Goal: Task Accomplishment & Management: Use online tool/utility

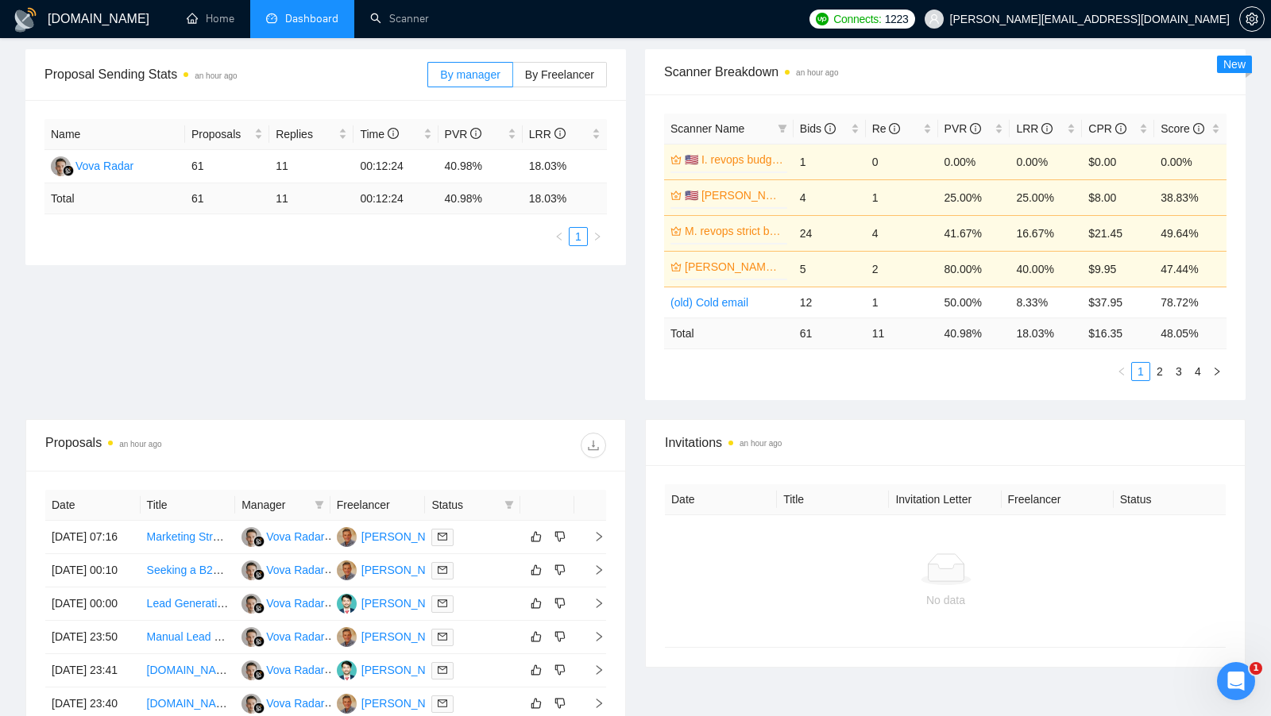
scroll to position [224, 0]
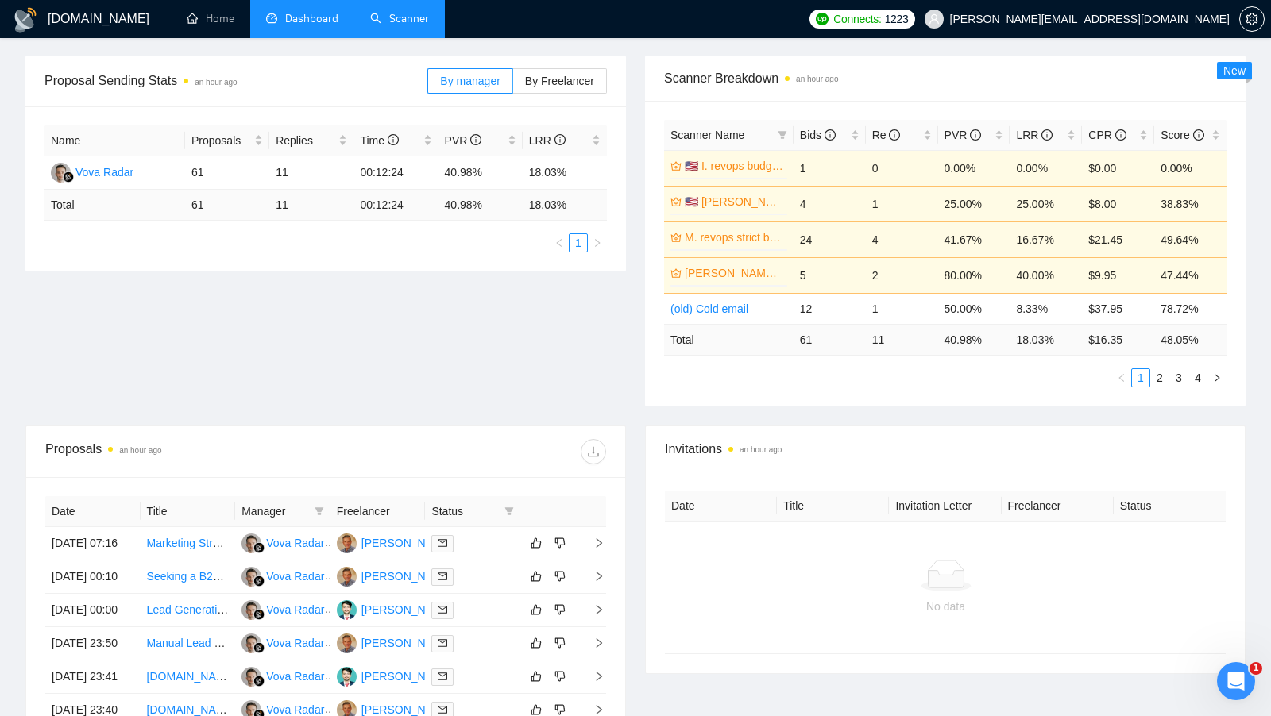
click at [406, 23] on link "Scanner" at bounding box center [399, 19] width 59 height 14
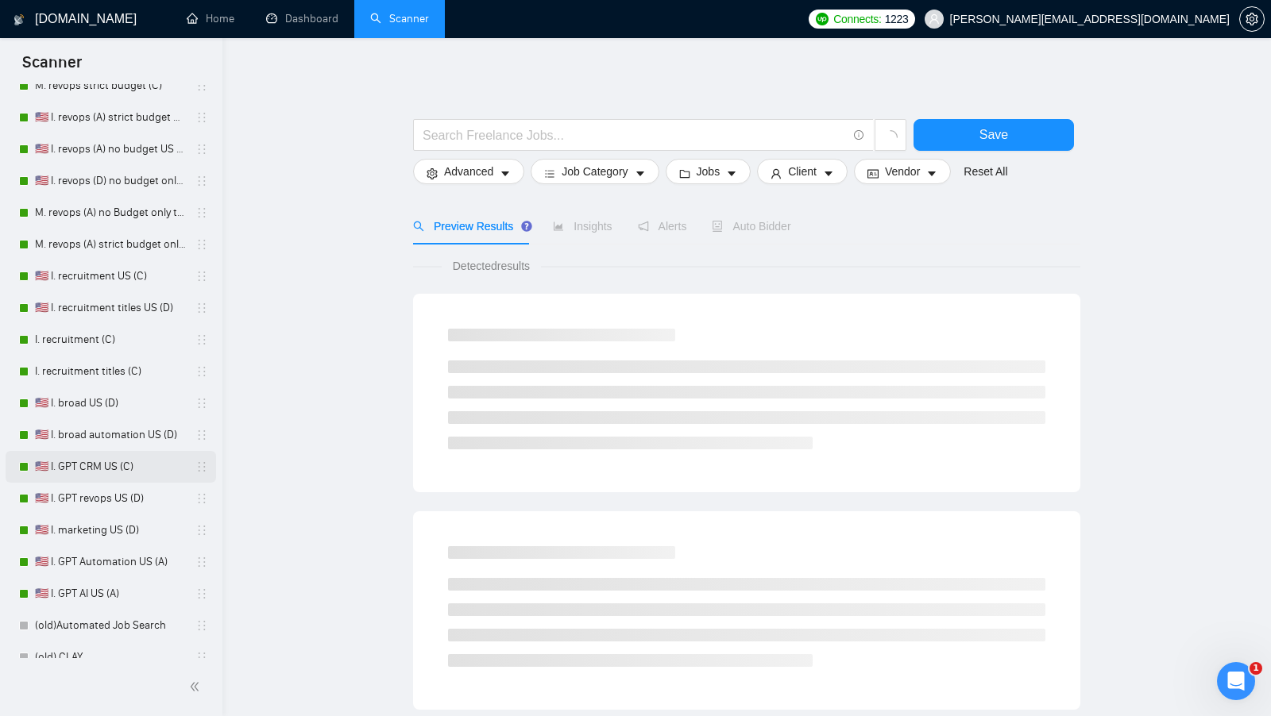
scroll to position [552, 0]
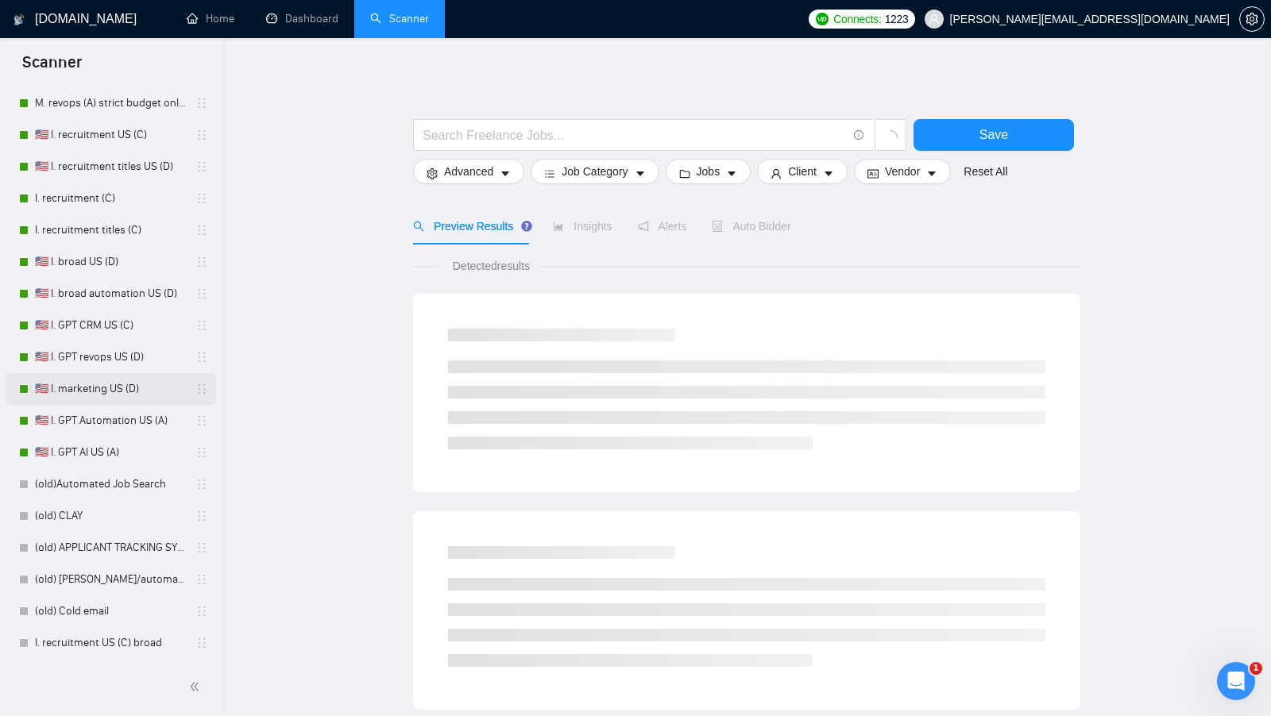
click at [142, 402] on link "🇺🇸 I. marketing US (D)" at bounding box center [110, 389] width 151 height 32
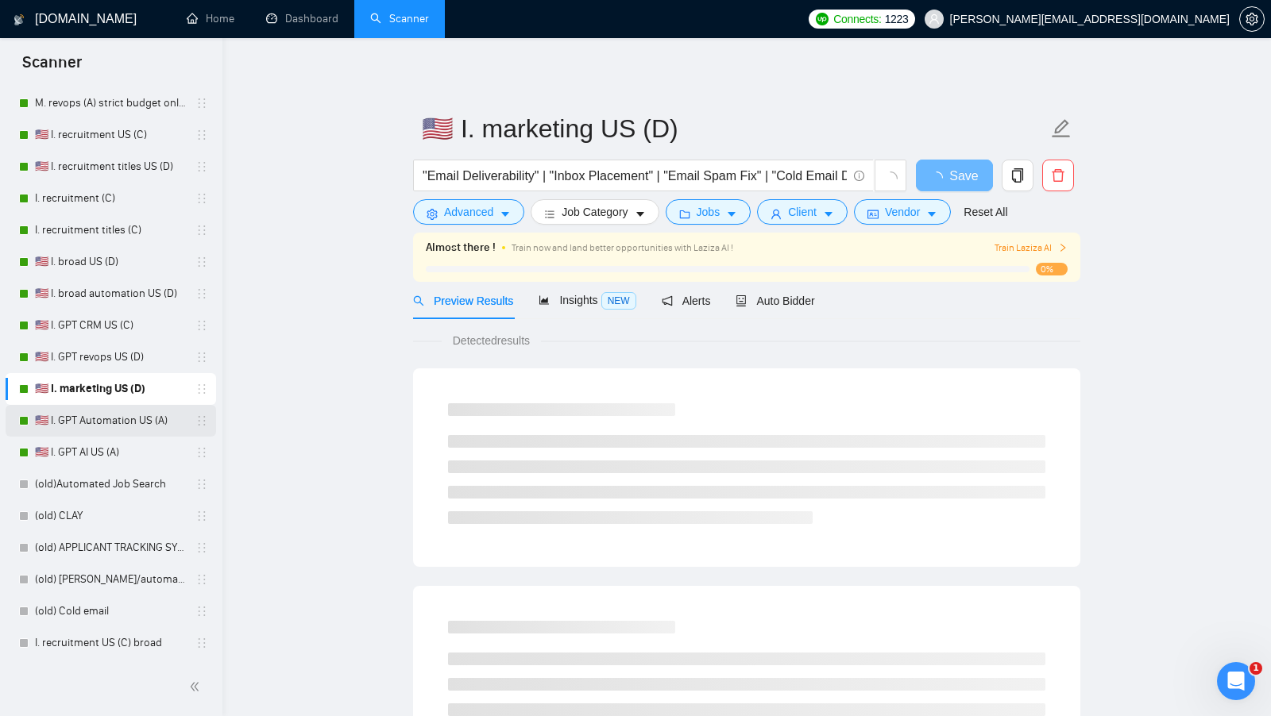
click at [119, 424] on link "🇺🇸 I. GPT Automation US (A)" at bounding box center [110, 421] width 151 height 32
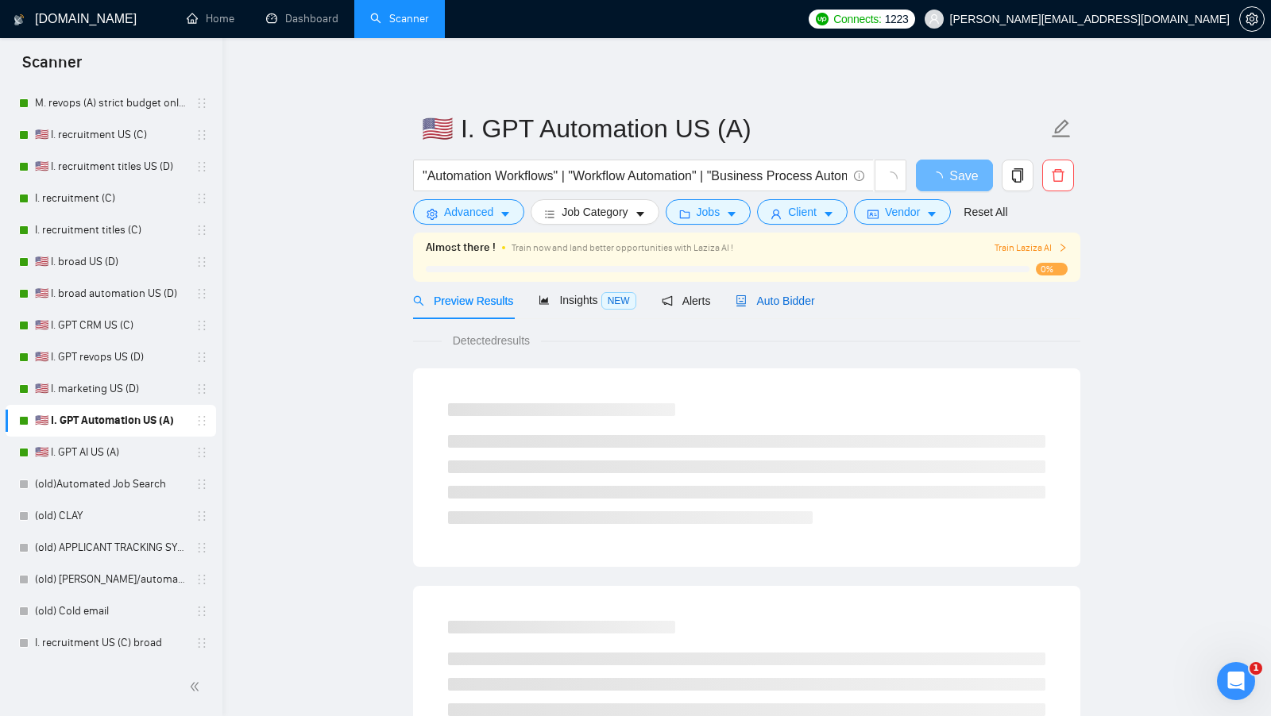
click at [781, 292] on div "Auto Bidder" at bounding box center [775, 300] width 79 height 17
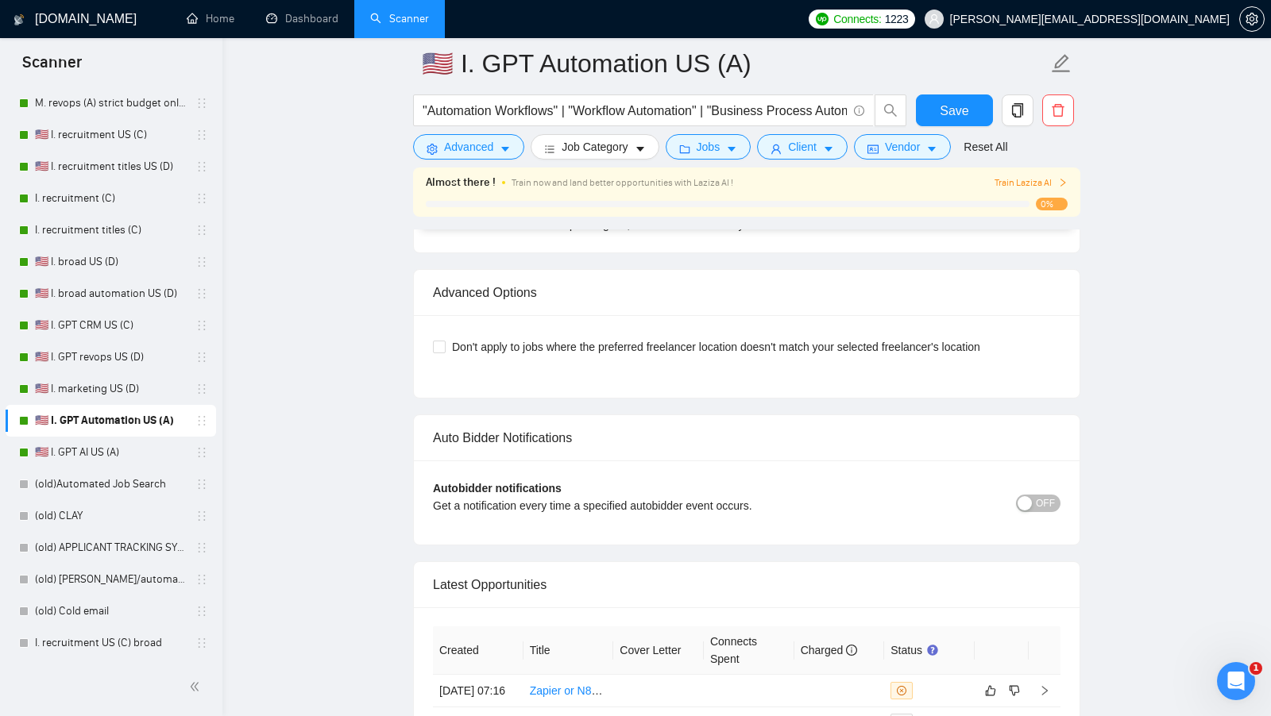
scroll to position [3792, 0]
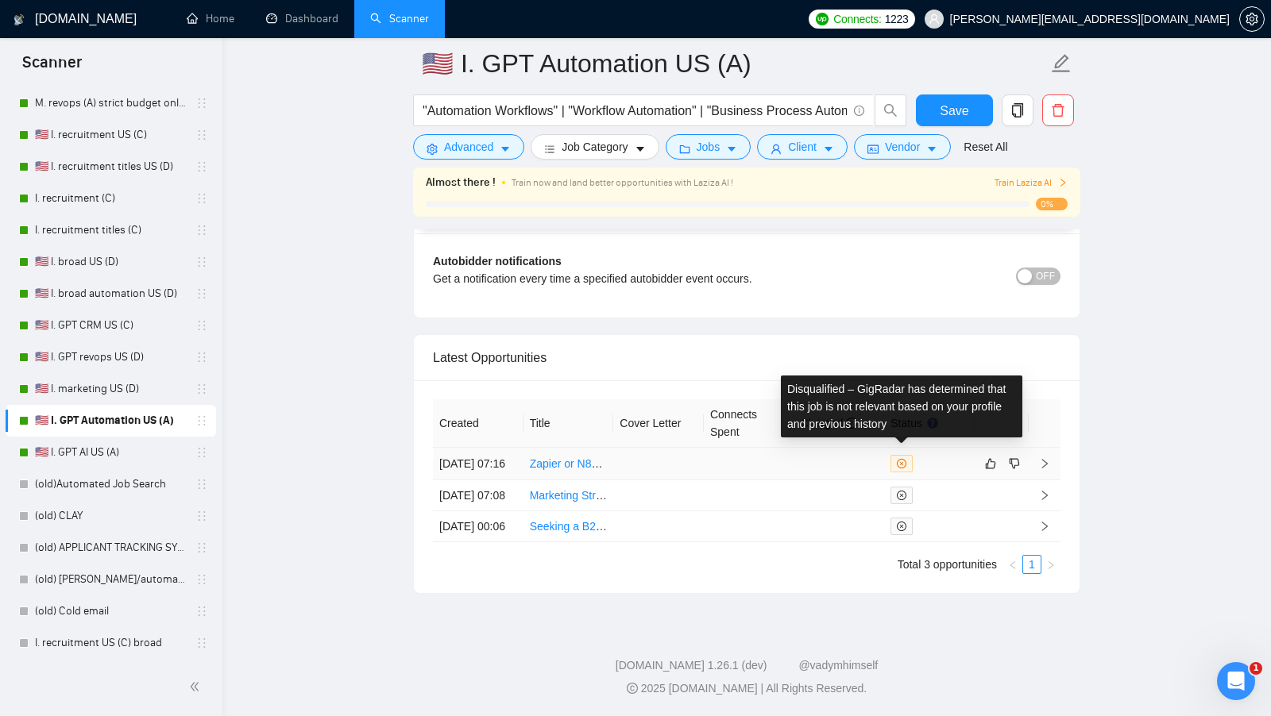
click at [856, 448] on td at bounding box center [839, 464] width 91 height 33
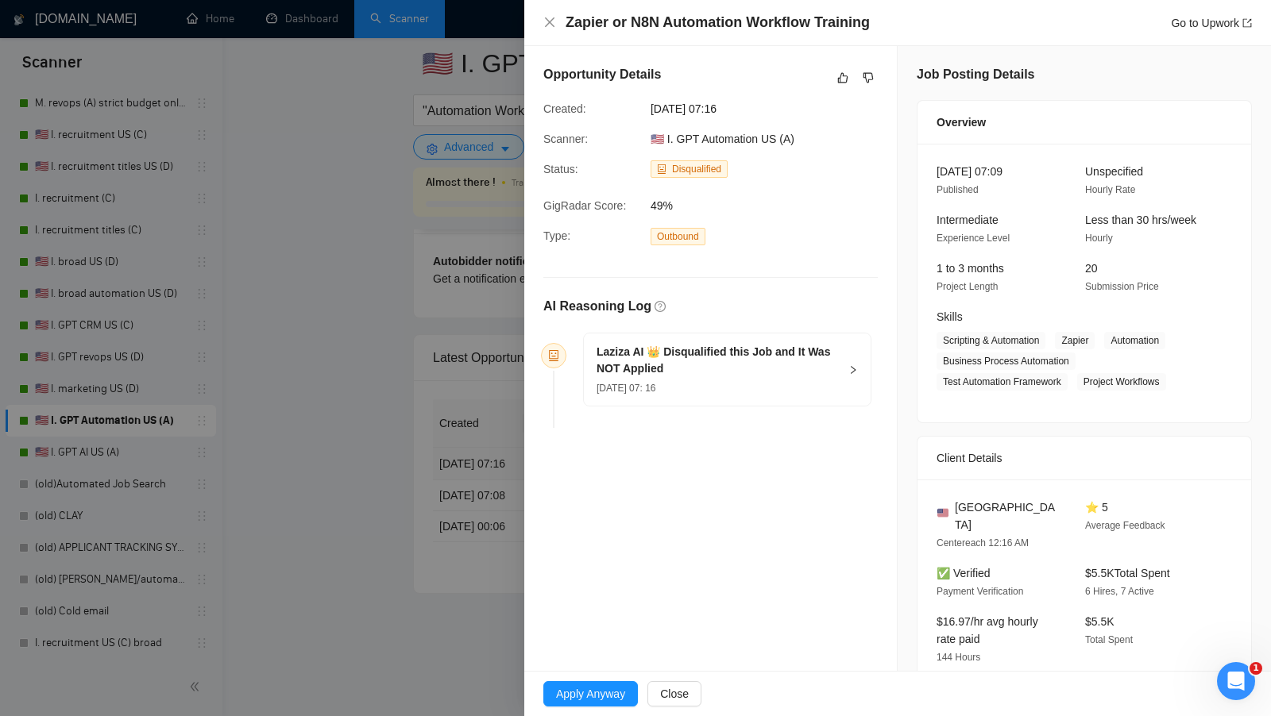
scroll to position [284, 0]
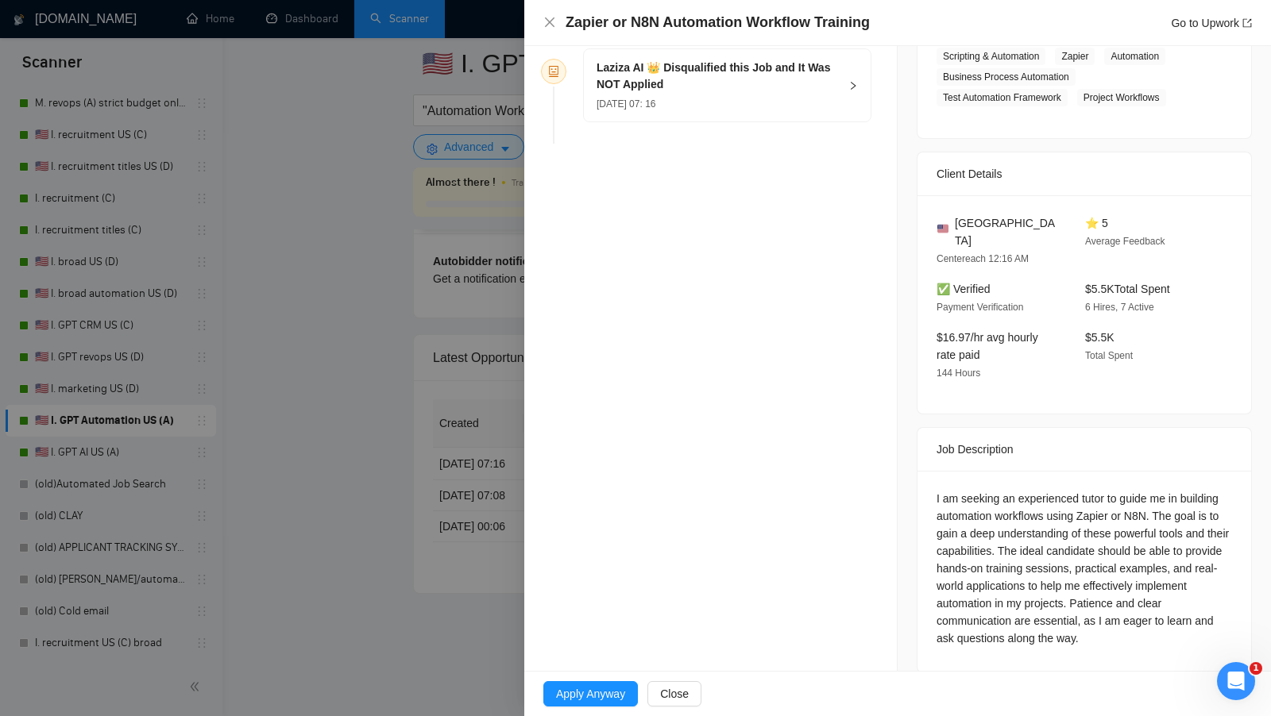
click at [514, 444] on div at bounding box center [635, 358] width 1271 height 716
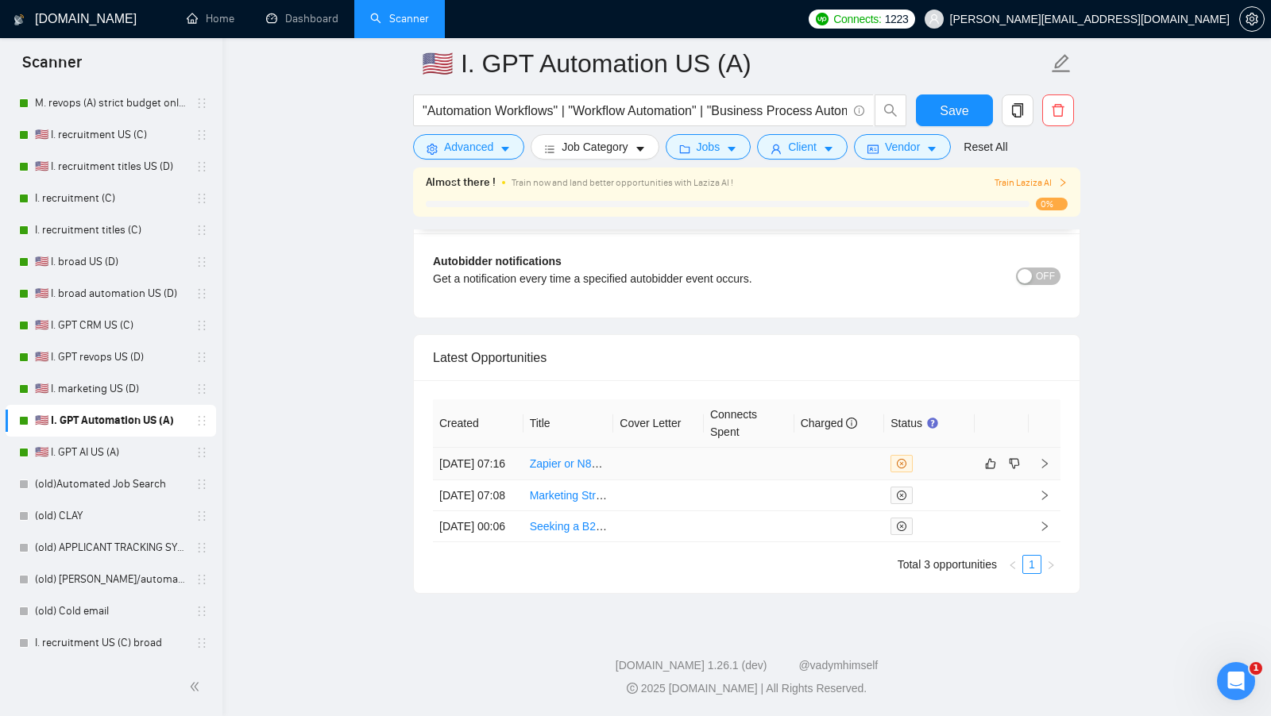
click at [695, 448] on td at bounding box center [658, 464] width 91 height 33
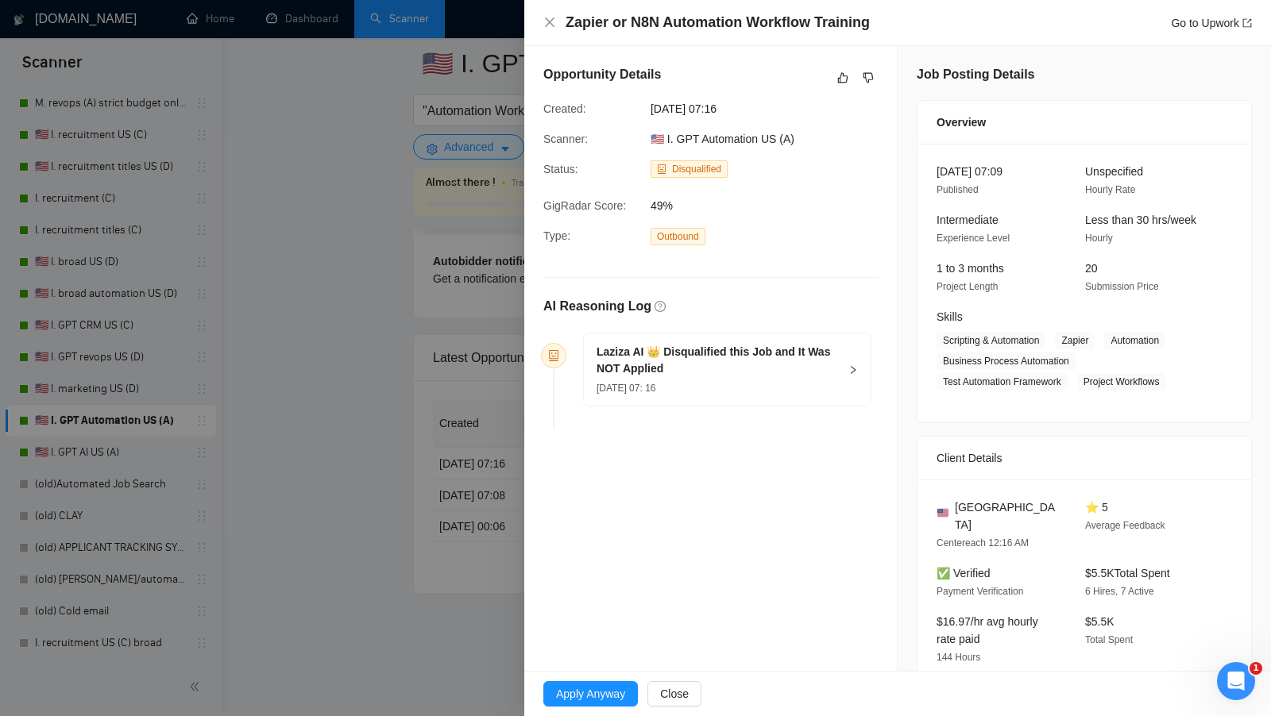
click at [855, 358] on div "Laziza AI 👑 Disqualified this Job and It Was NOT Applied [DATE] 07: 16" at bounding box center [727, 370] width 287 height 72
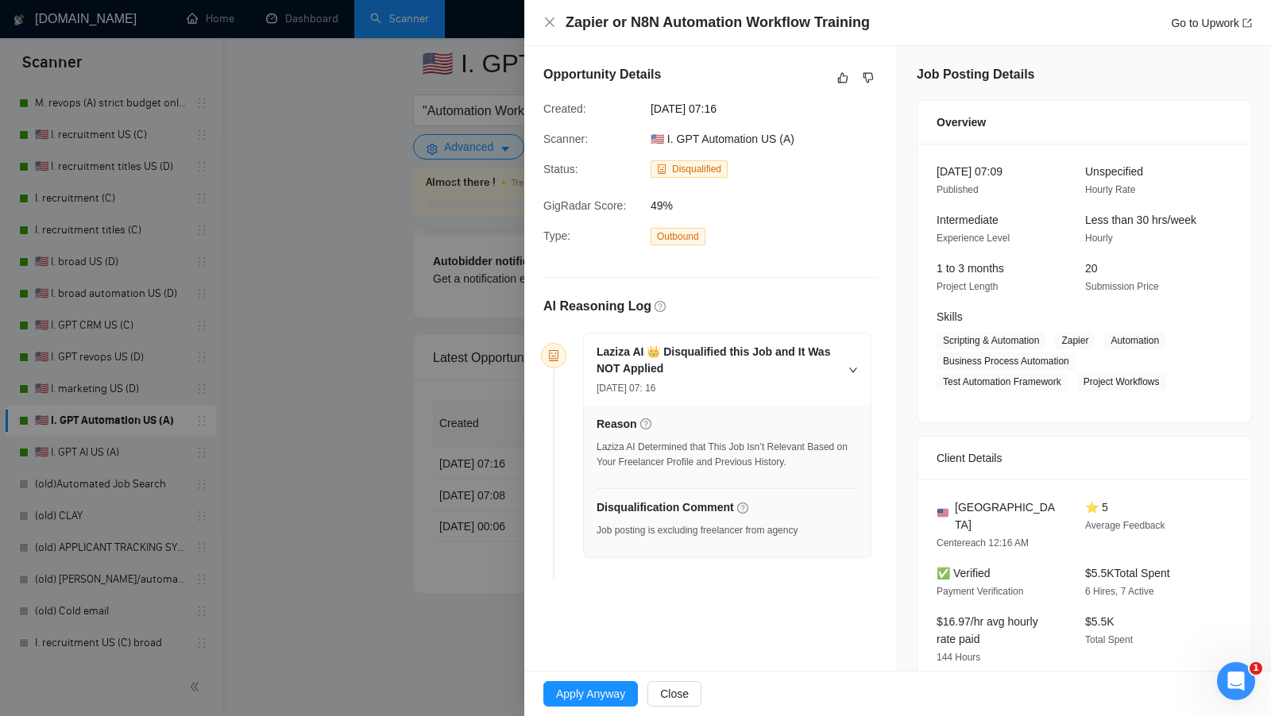
click at [500, 489] on div at bounding box center [635, 358] width 1271 height 716
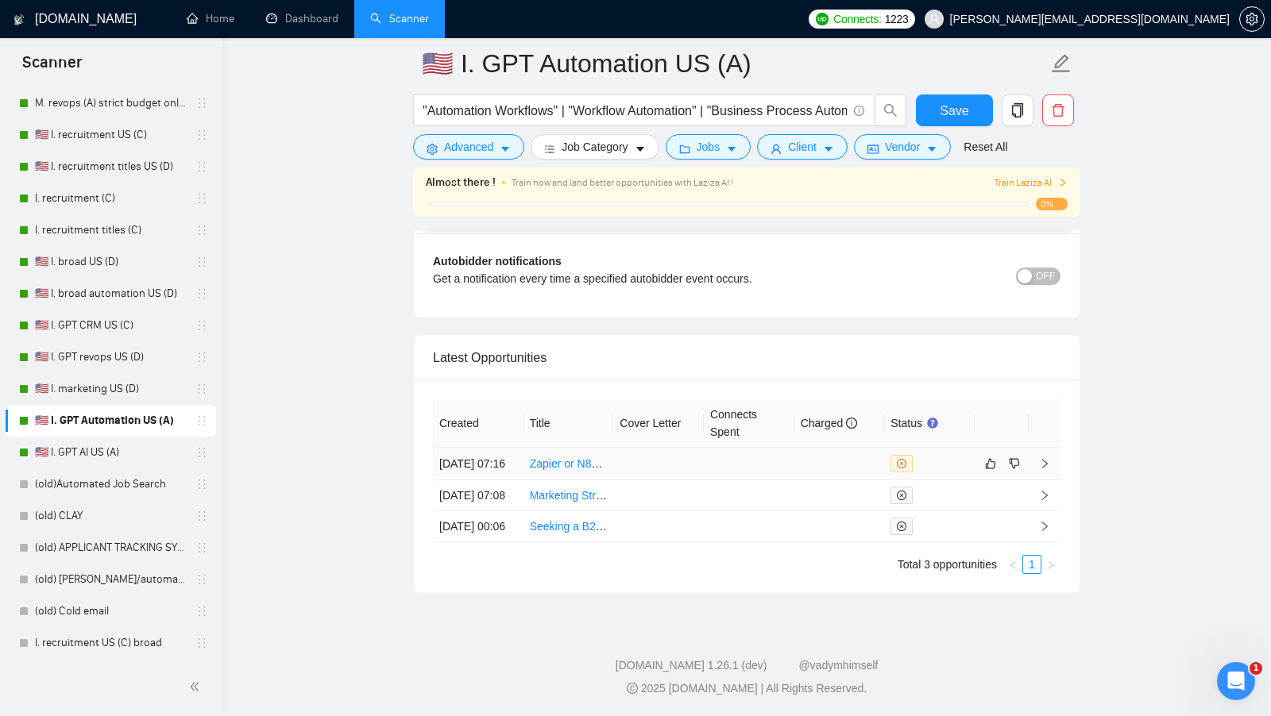
click at [559, 458] on link "Zapier or N8N Automation Workflow Training" at bounding box center [640, 464] width 220 height 13
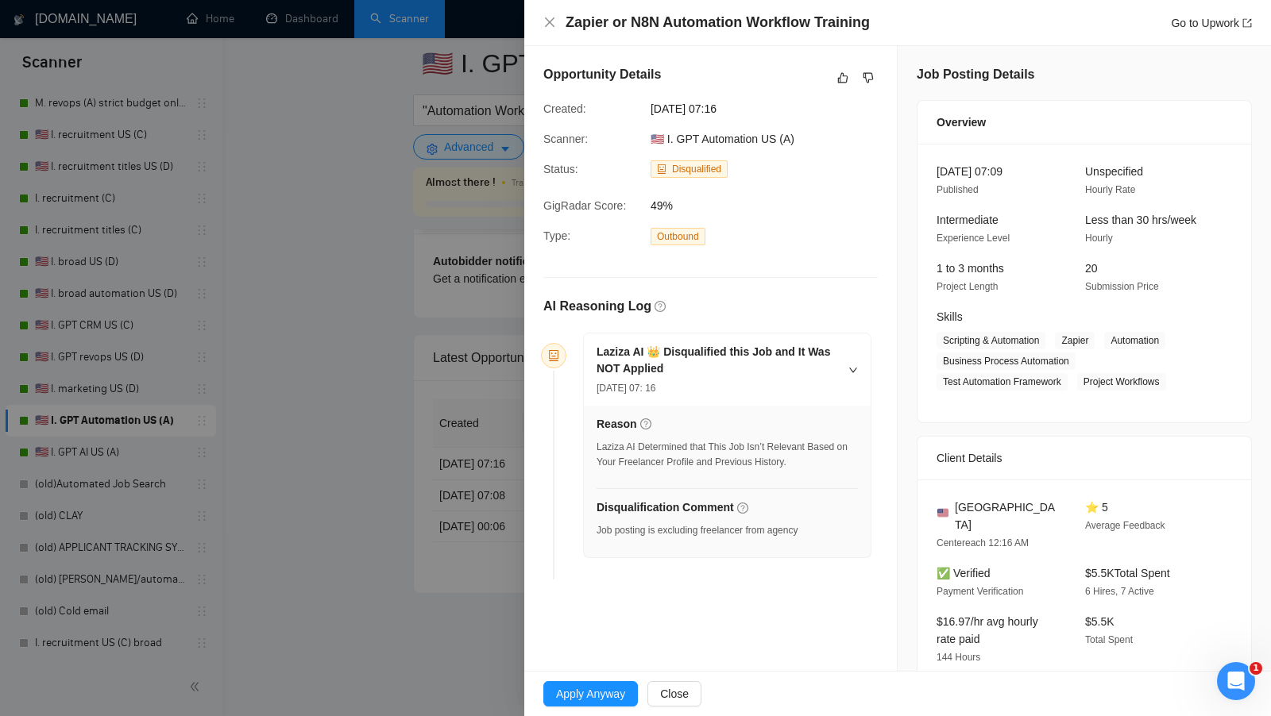
click at [473, 321] on div at bounding box center [635, 358] width 1271 height 716
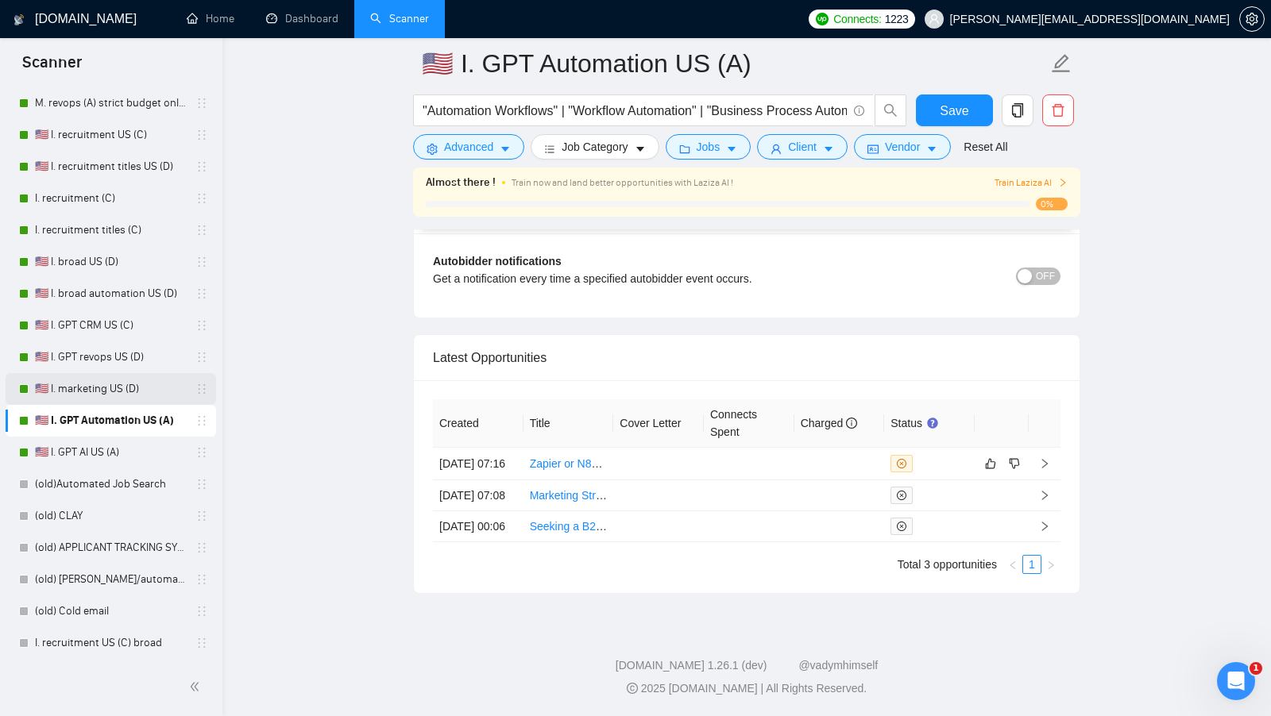
click at [124, 396] on link "🇺🇸 I. marketing US (D)" at bounding box center [110, 389] width 151 height 32
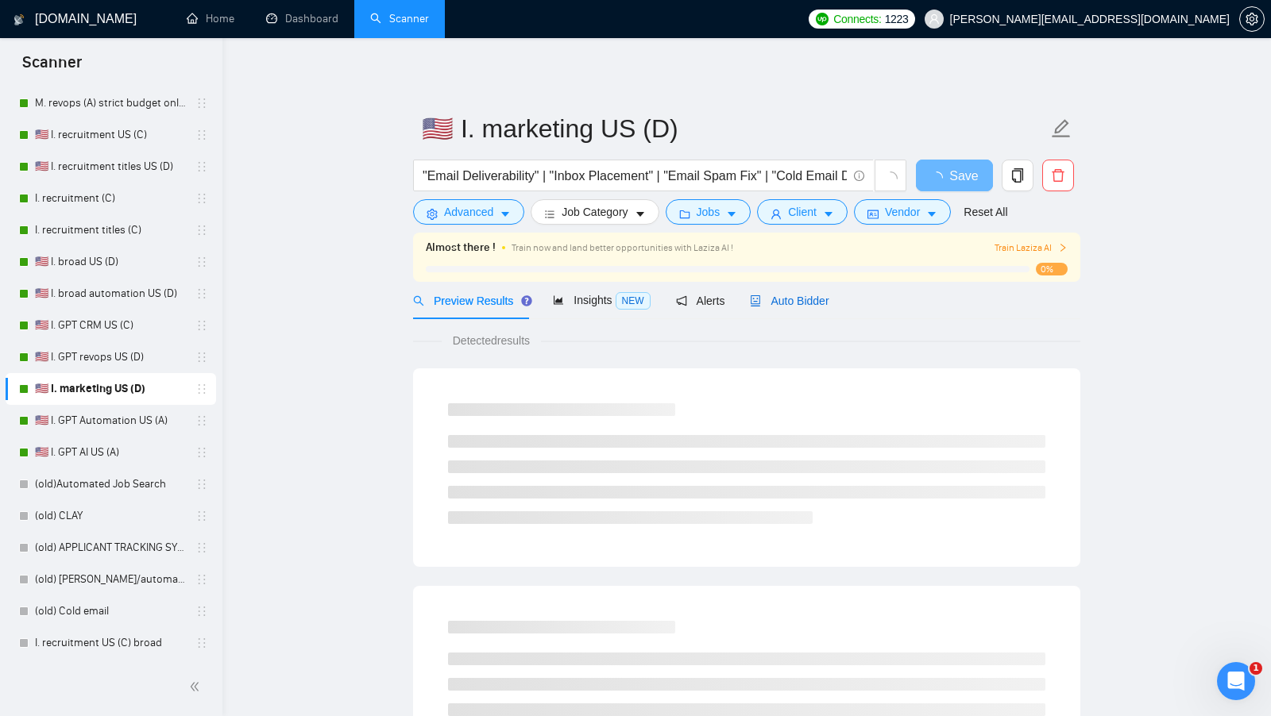
click at [800, 299] on span "Auto Bidder" at bounding box center [789, 301] width 79 height 13
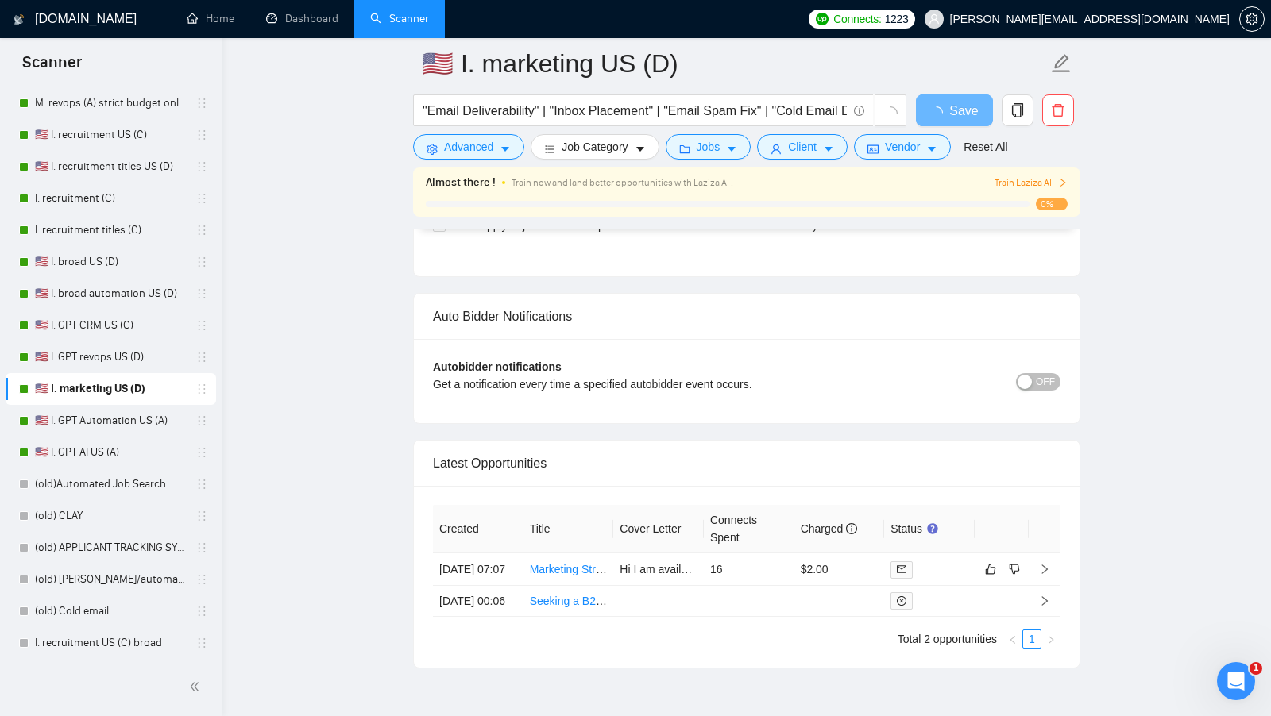
scroll to position [3600, 0]
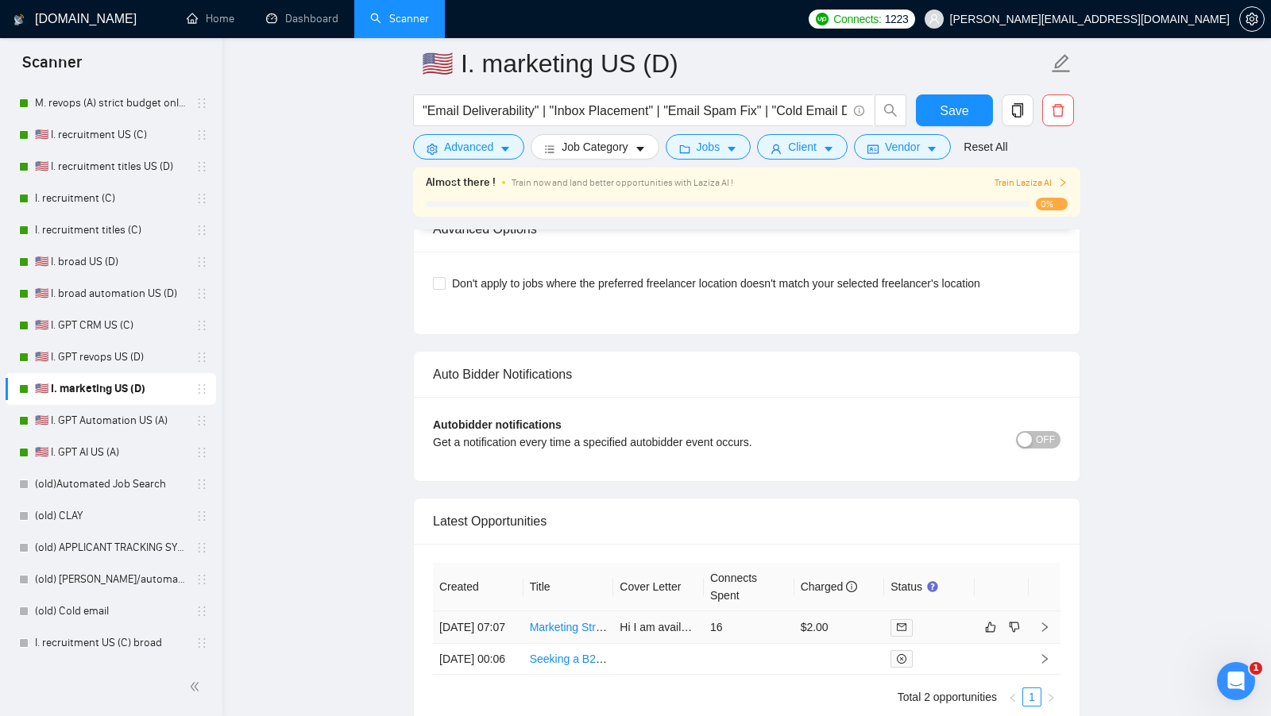
click at [732, 612] on td "16" at bounding box center [749, 628] width 91 height 33
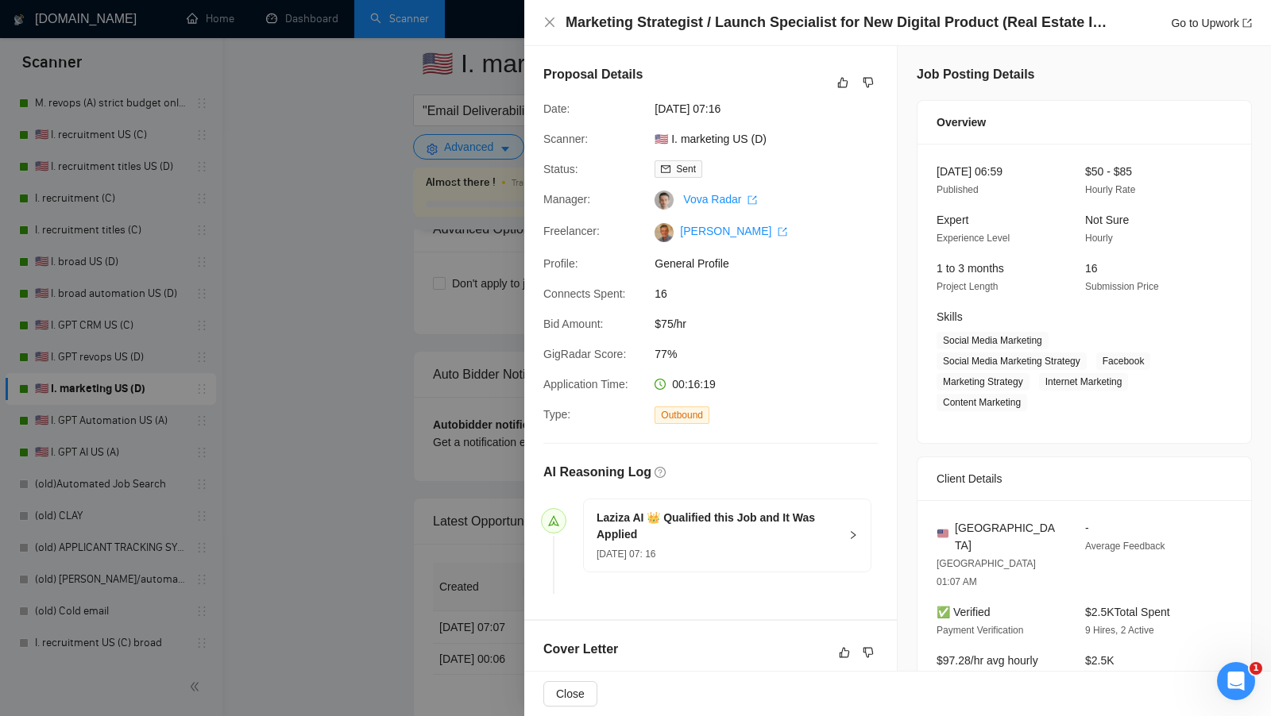
click at [375, 469] on div at bounding box center [635, 358] width 1271 height 716
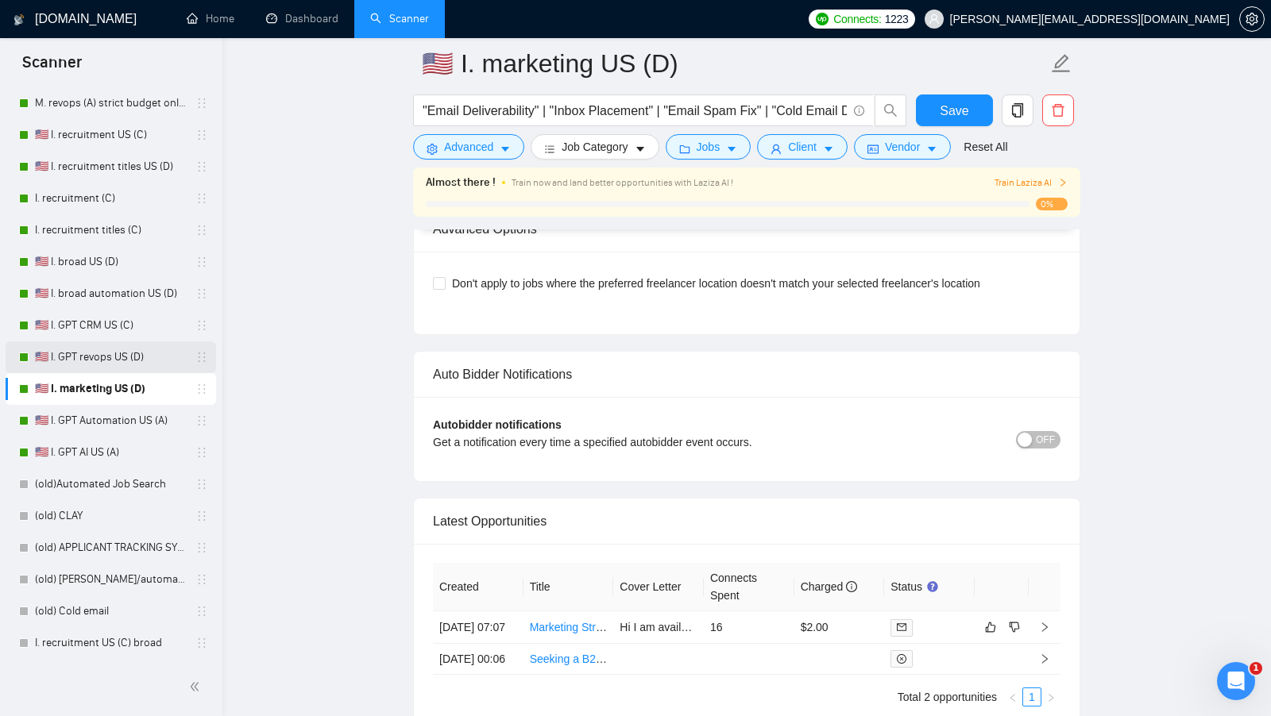
click at [126, 361] on link "🇺🇸 I. GPT revops US (D)" at bounding box center [110, 358] width 151 height 32
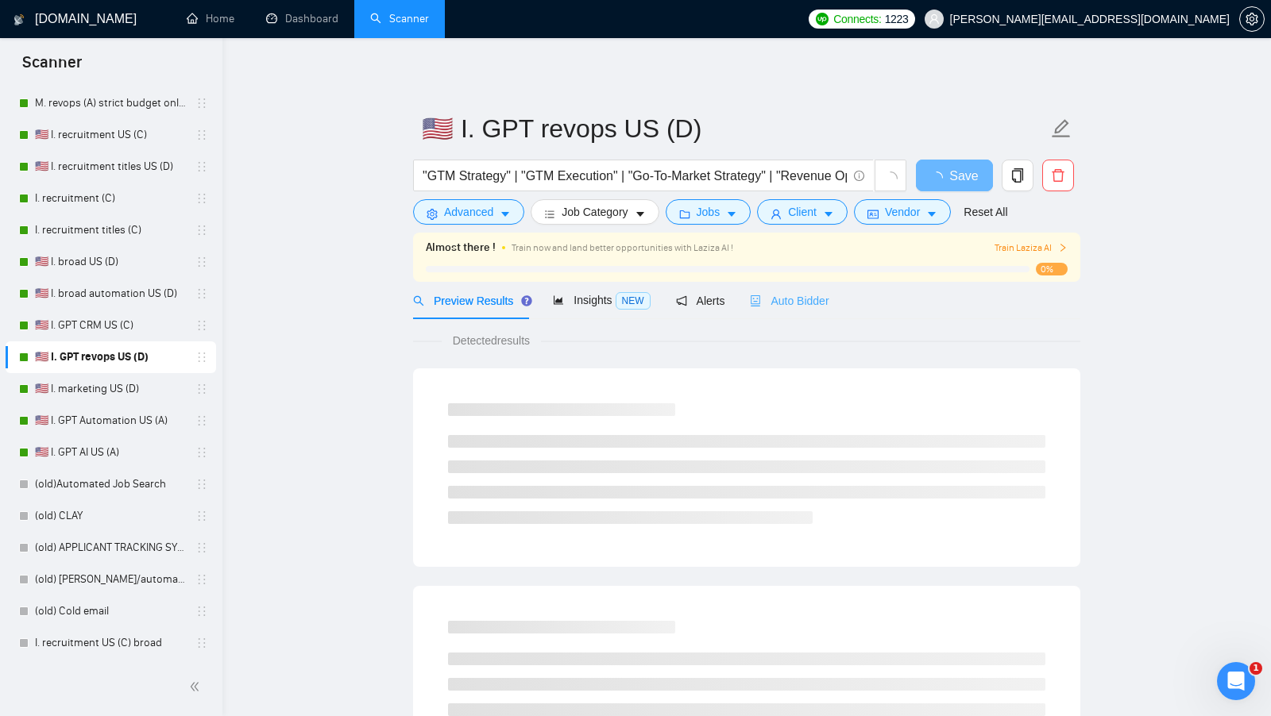
click at [780, 284] on div "Auto Bidder" at bounding box center [789, 300] width 79 height 37
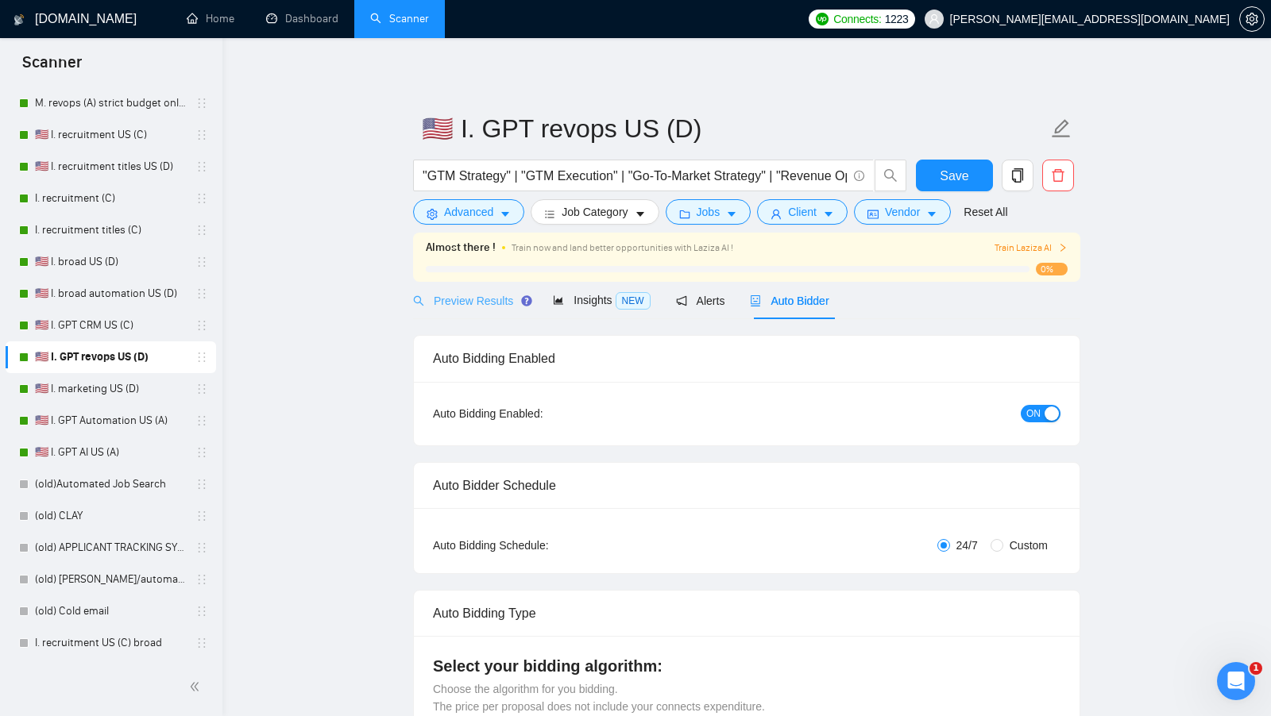
click at [470, 312] on div "Preview Results" at bounding box center [470, 300] width 114 height 37
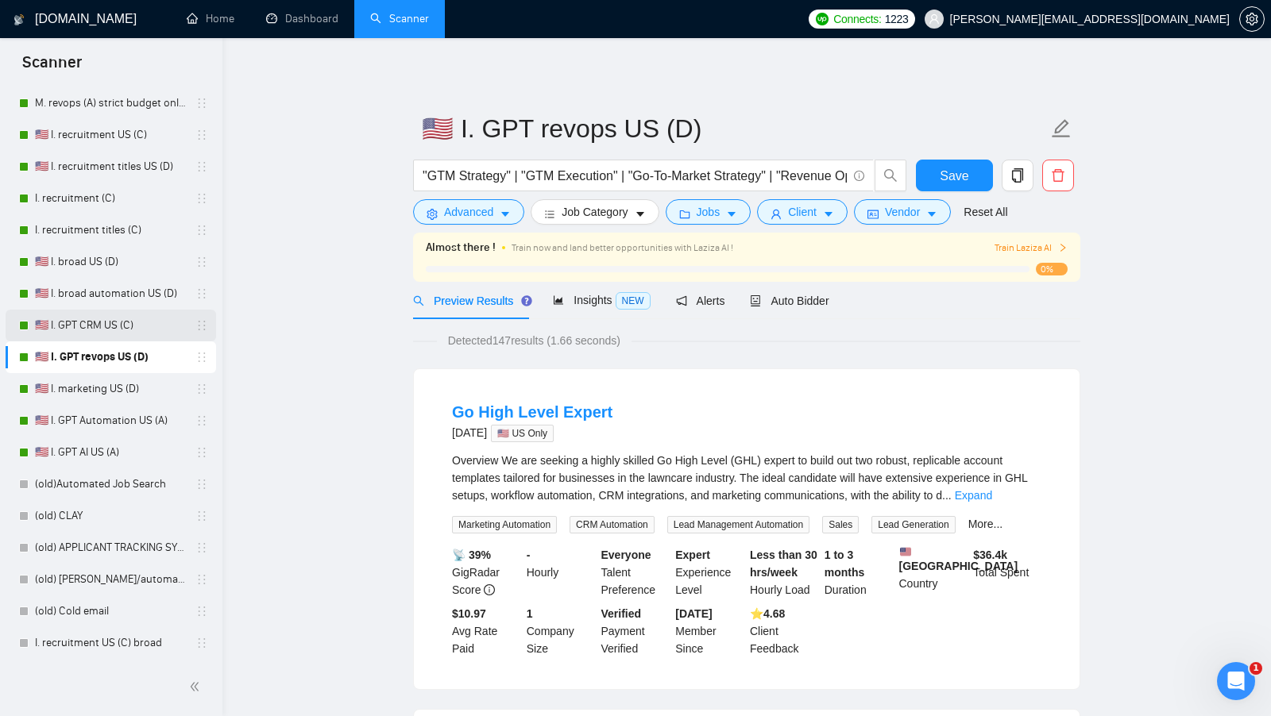
click at [144, 337] on link "🇺🇸 I. GPT CRM US (C)" at bounding box center [110, 326] width 151 height 32
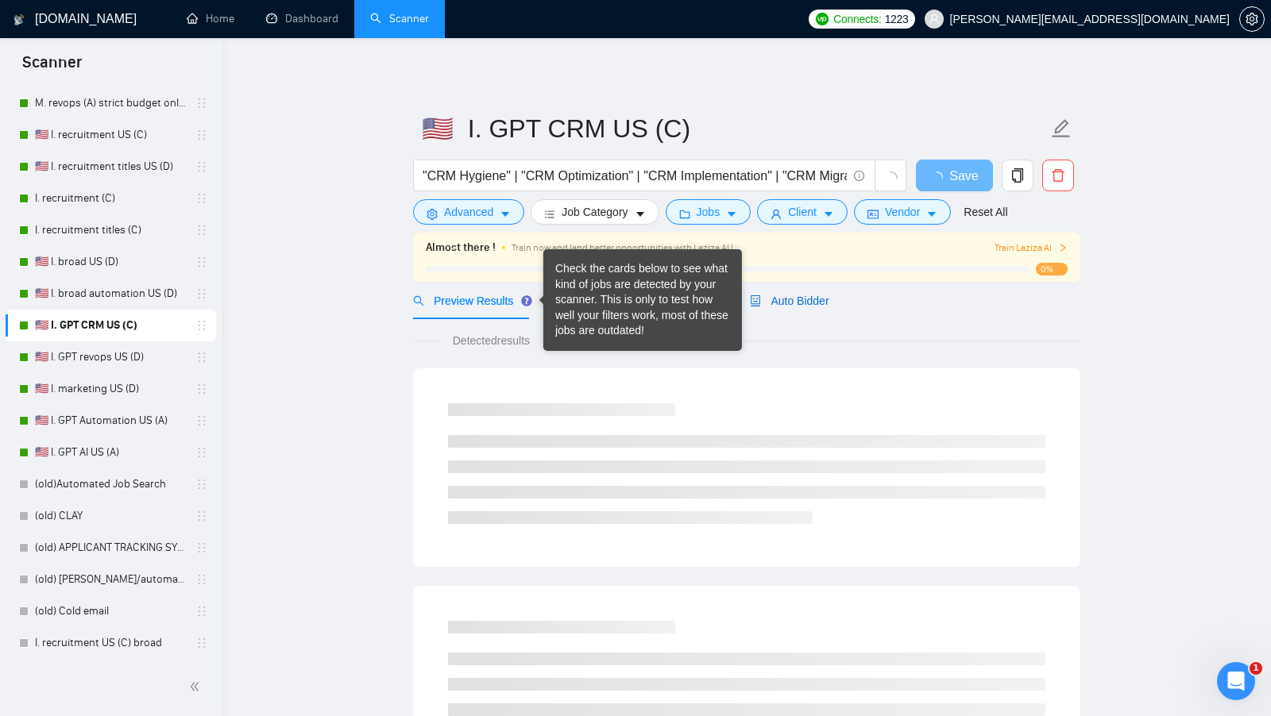
click at [801, 303] on span "Auto Bidder" at bounding box center [789, 301] width 79 height 13
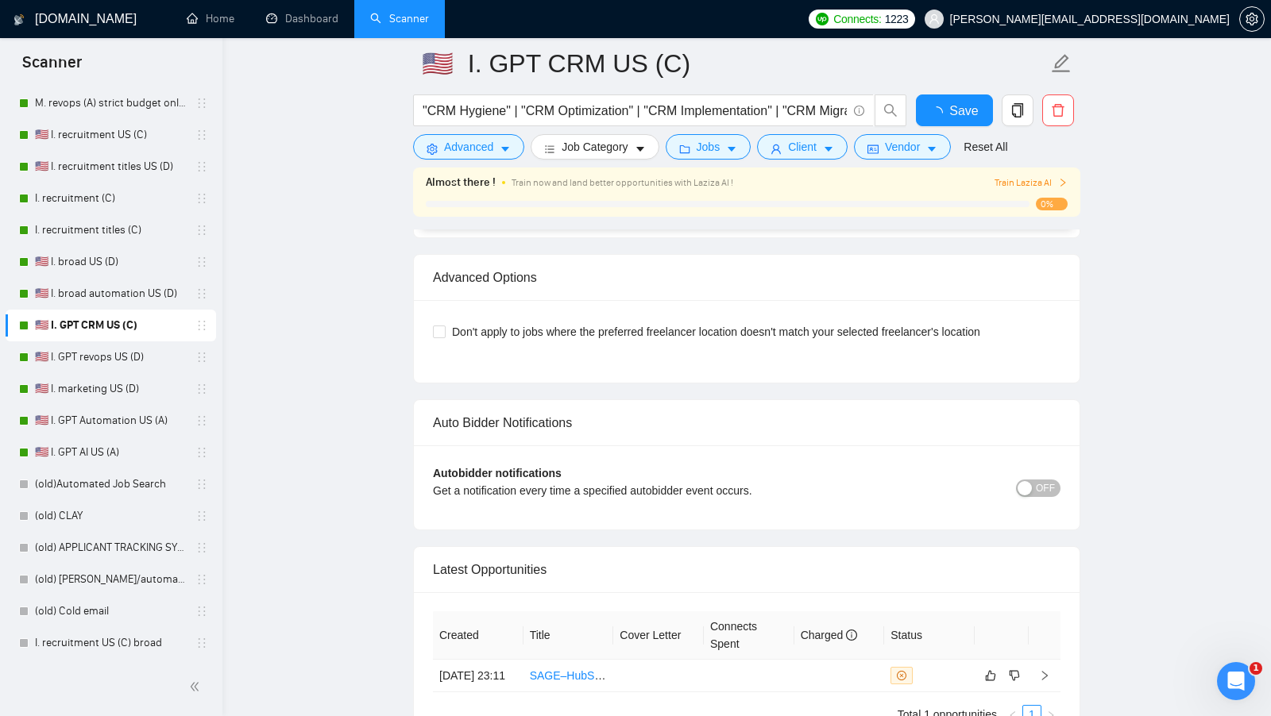
scroll to position [3553, 0]
click at [847, 669] on td at bounding box center [839, 674] width 91 height 33
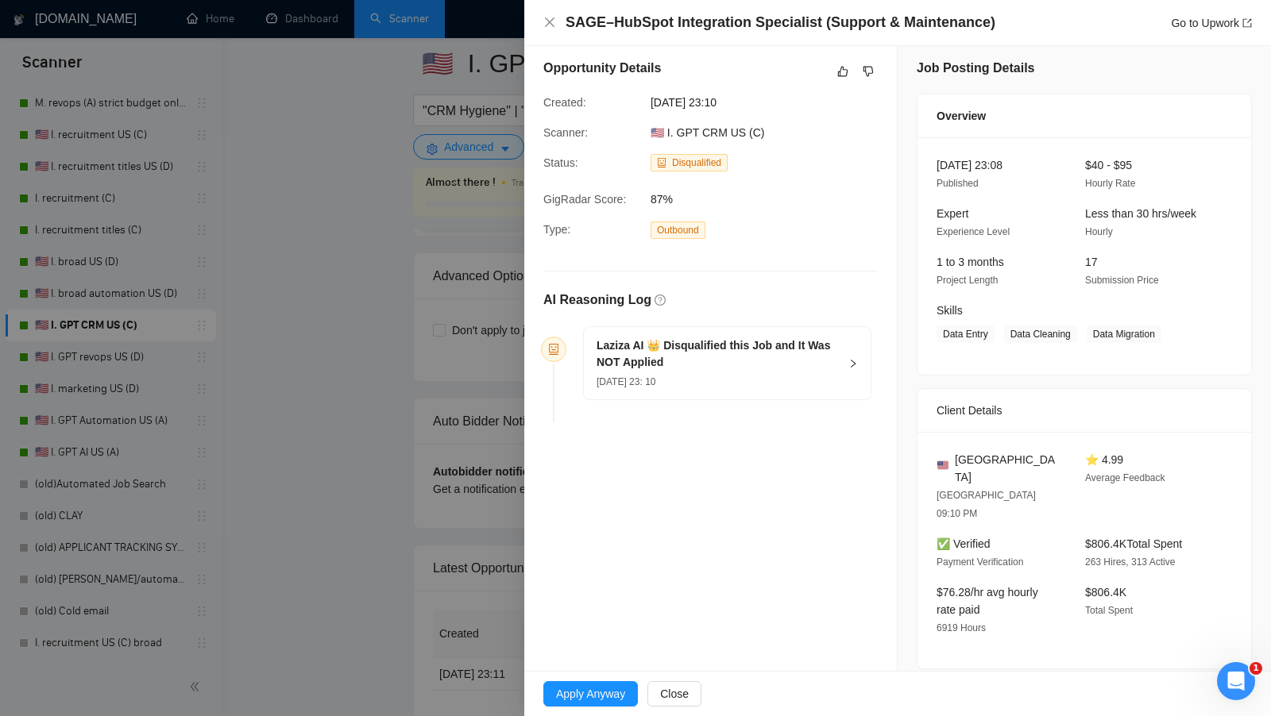
scroll to position [10, 0]
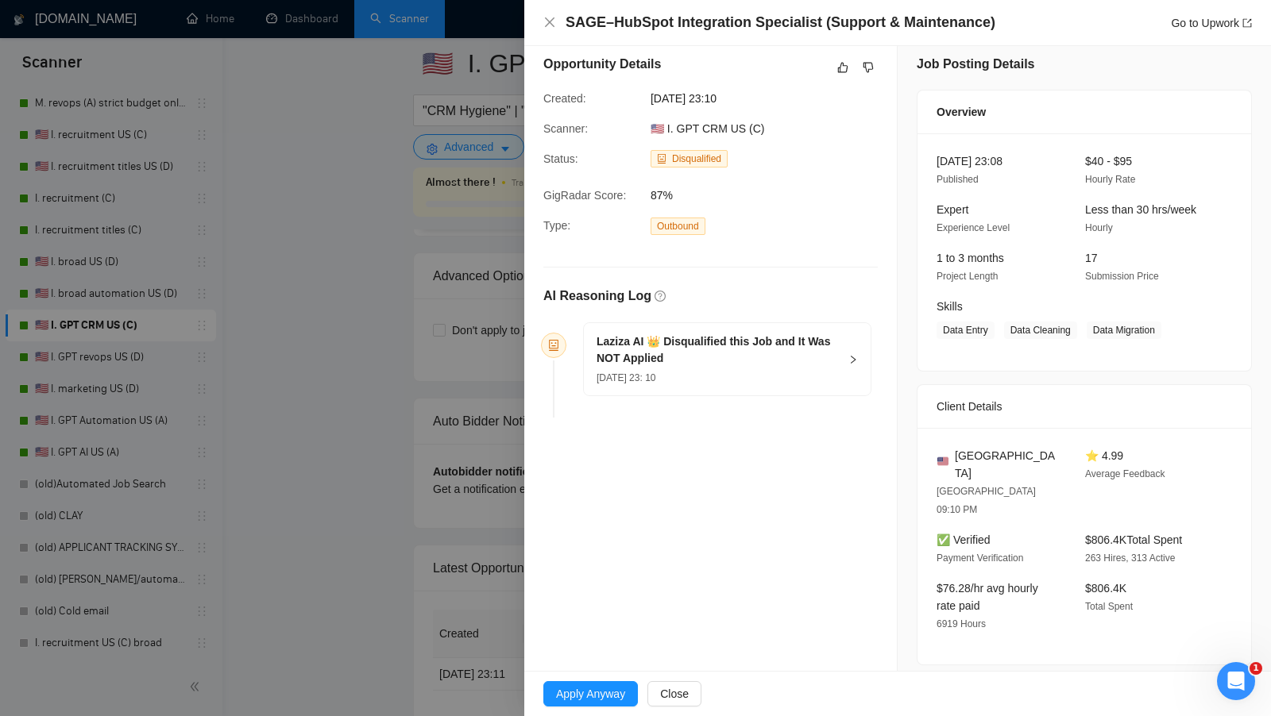
click at [760, 364] on h5 "Laziza AI 👑 Disqualified this Job and It Was NOT Applied" at bounding box center [718, 350] width 242 height 33
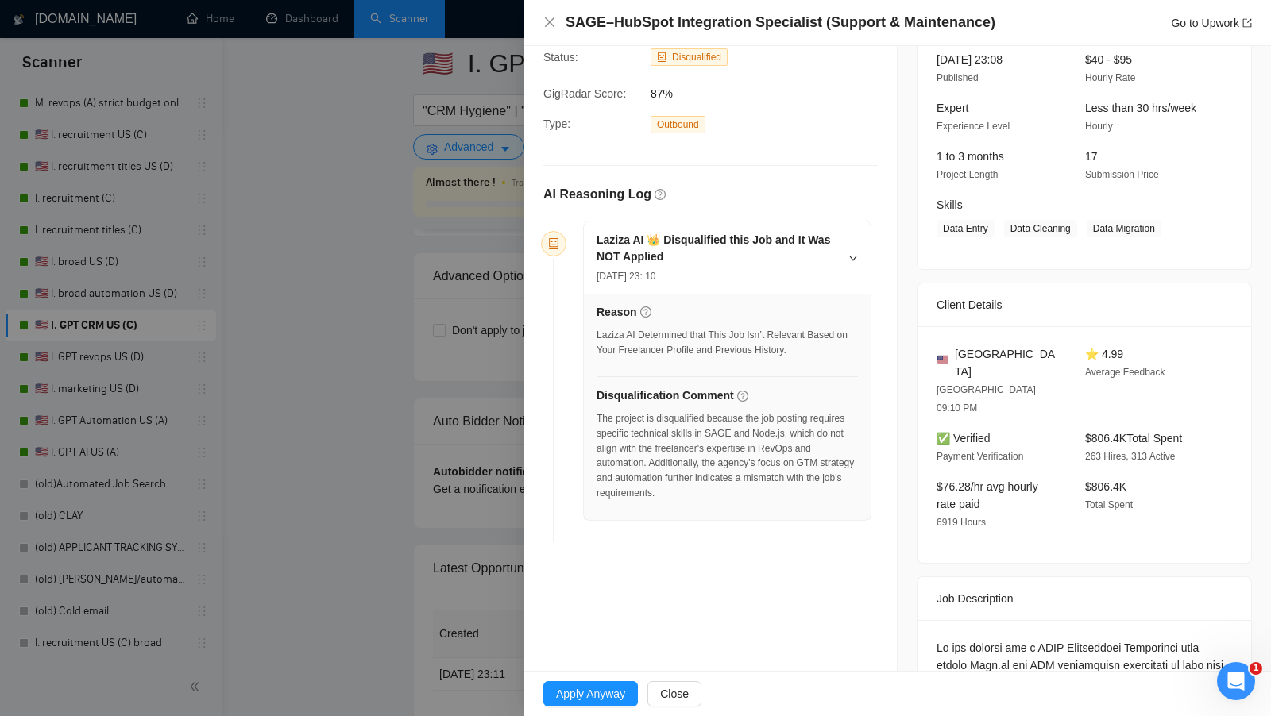
scroll to position [114, 0]
click at [446, 492] on div at bounding box center [635, 358] width 1271 height 716
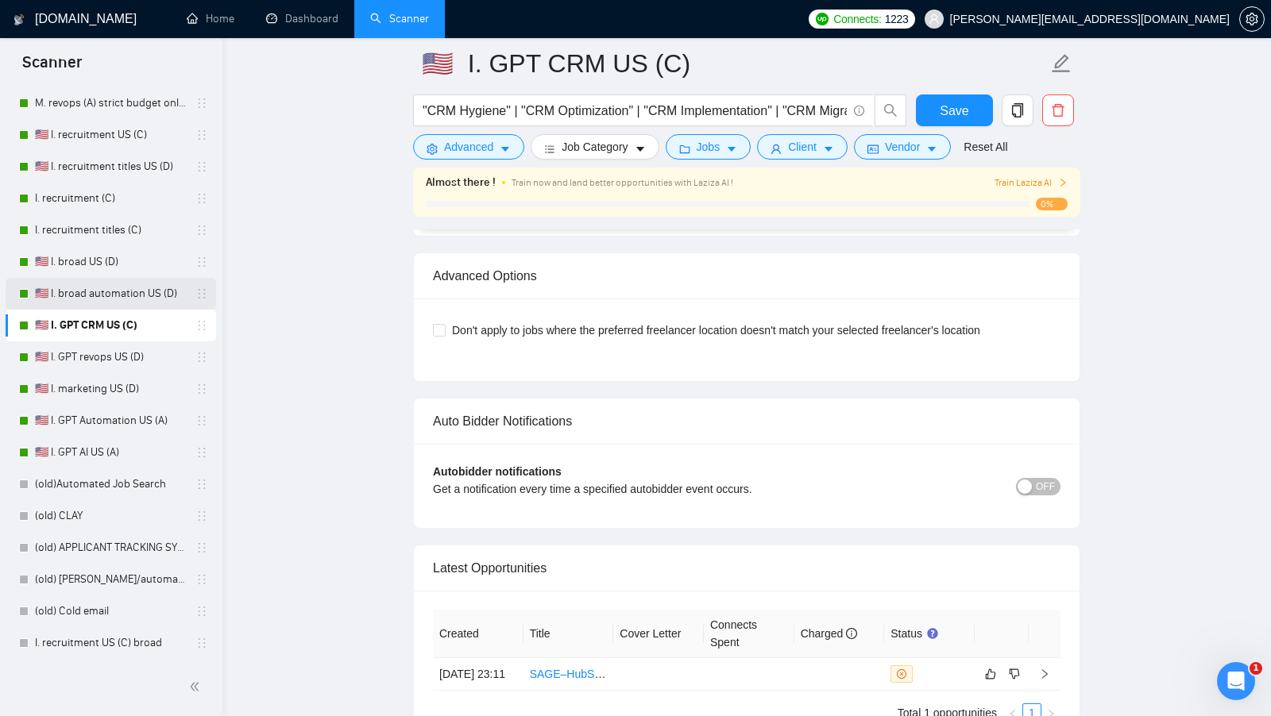
click at [125, 295] on link "🇺🇸 I. broad automation US (D)" at bounding box center [110, 294] width 151 height 32
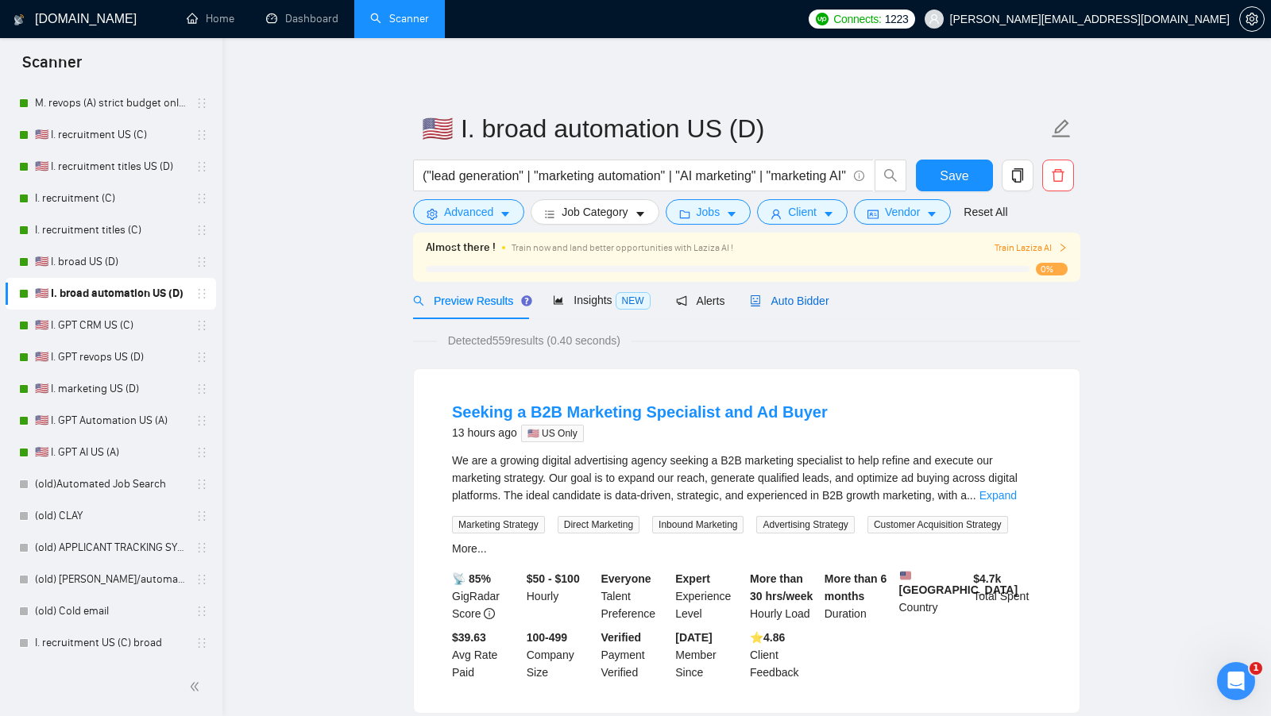
click at [797, 299] on span "Auto Bidder" at bounding box center [789, 301] width 79 height 13
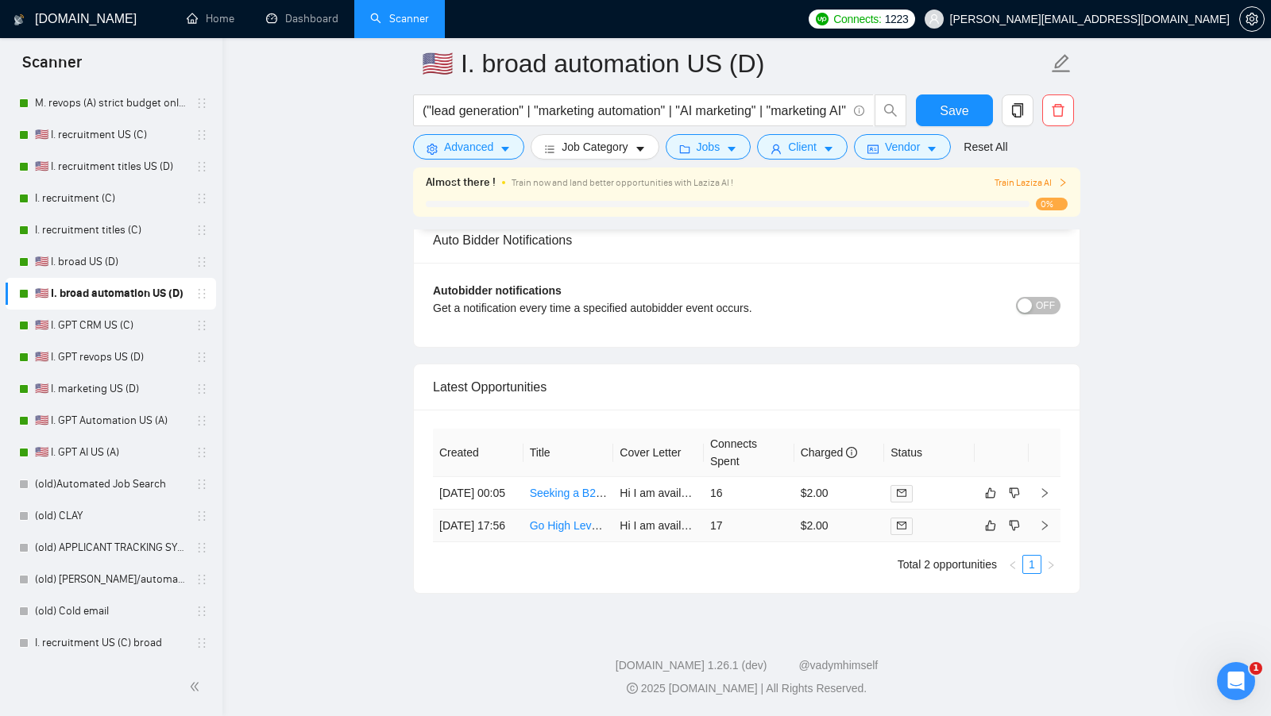
scroll to position [3744, 0]
click at [863, 477] on td "$2.00" at bounding box center [839, 493] width 91 height 33
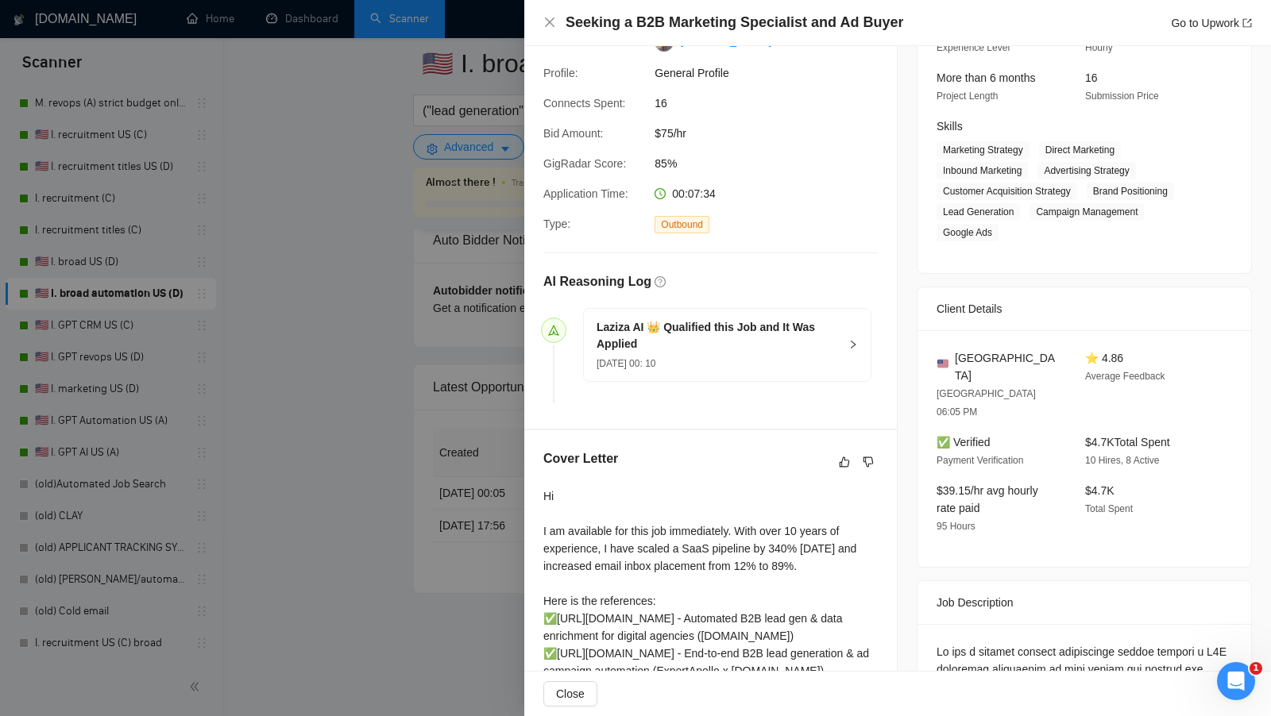
scroll to position [192, 0]
click at [858, 343] on icon "right" at bounding box center [853, 343] width 10 height 10
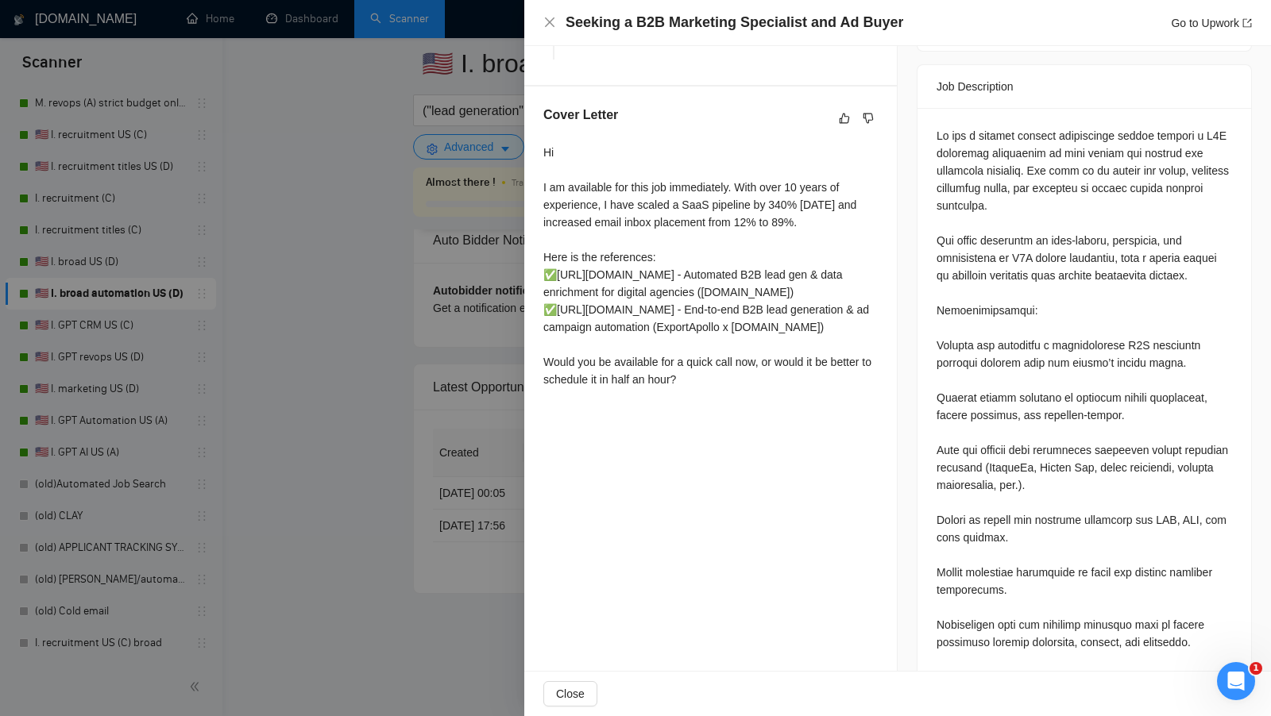
scroll to position [705, 0]
click at [239, 234] on div at bounding box center [635, 358] width 1271 height 716
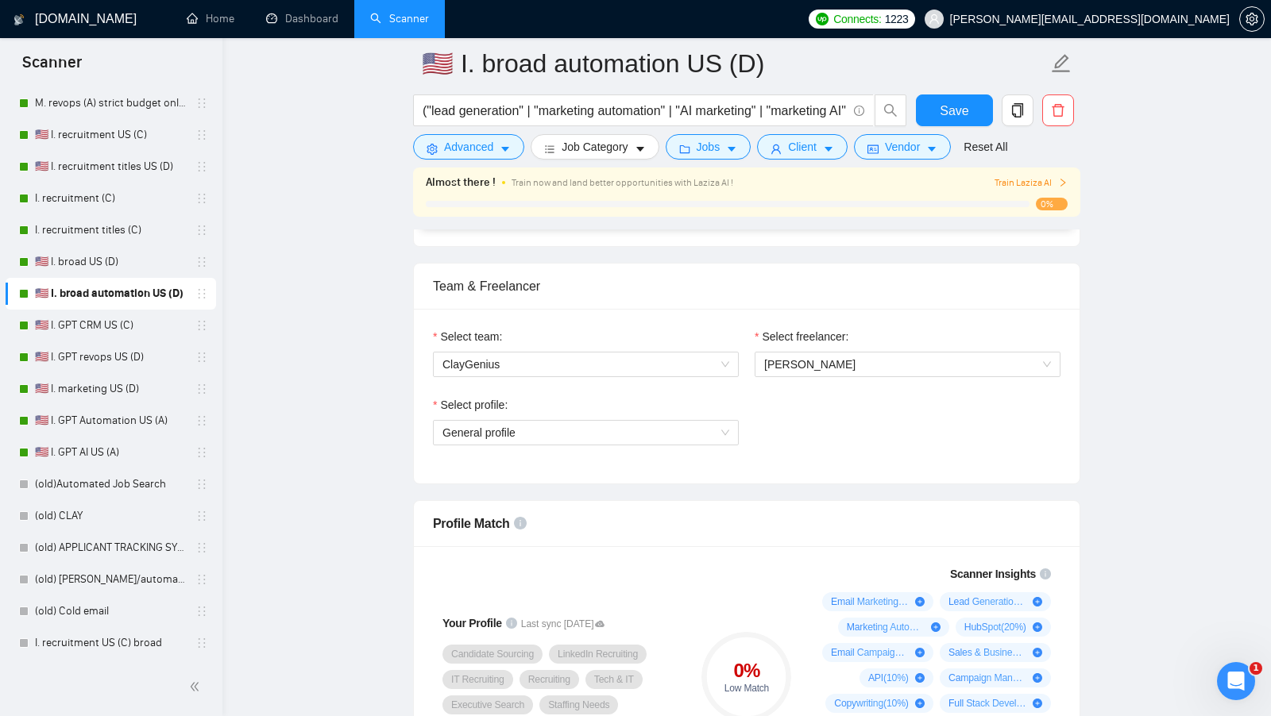
scroll to position [965, 0]
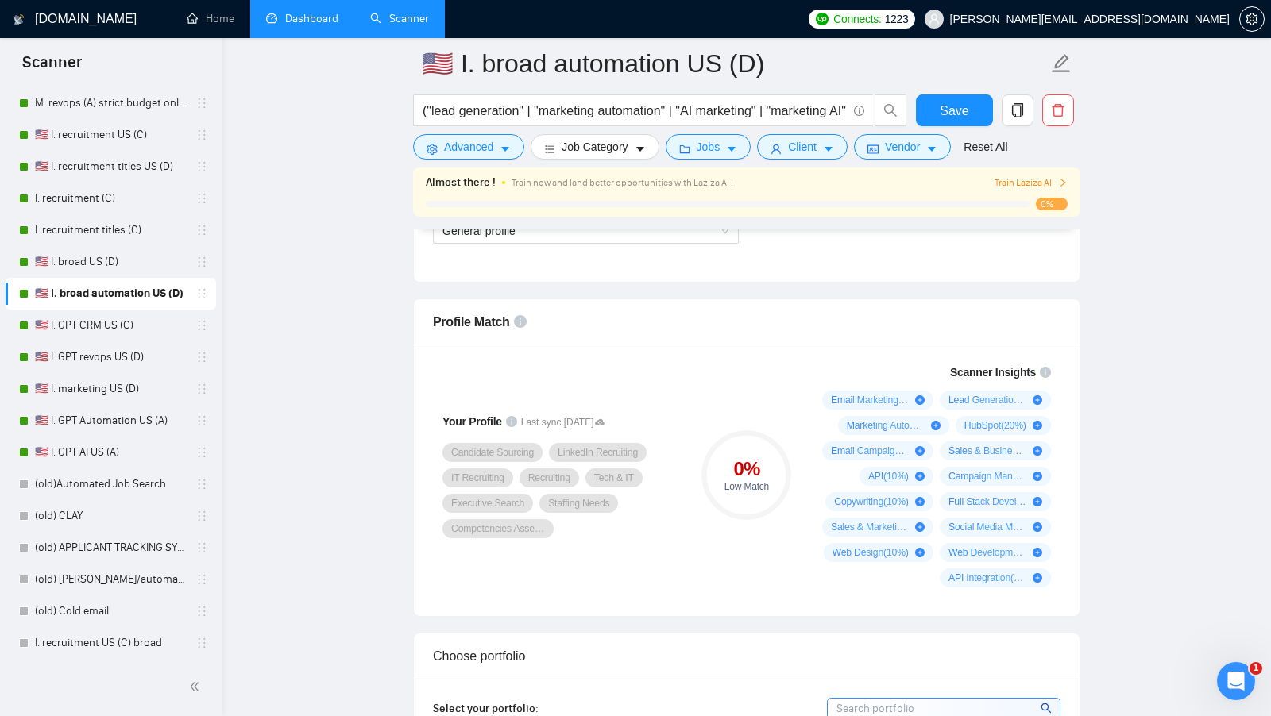
click at [301, 25] on link "Dashboard" at bounding box center [302, 19] width 72 height 14
